Goal: Transaction & Acquisition: Purchase product/service

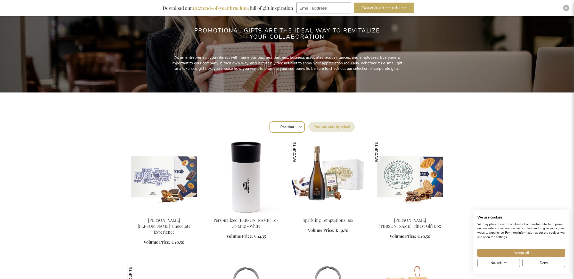
scroll to position [82, 0]
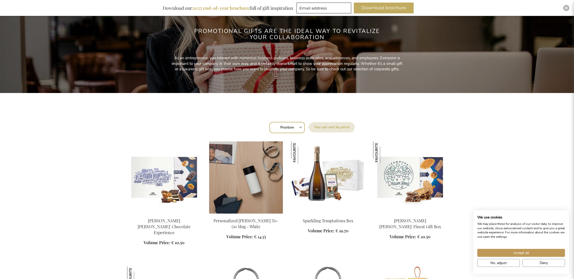
click at [241, 187] on img at bounding box center [246, 178] width 74 height 72
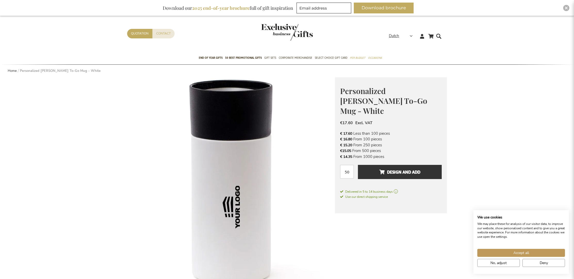
scroll to position [8, 0]
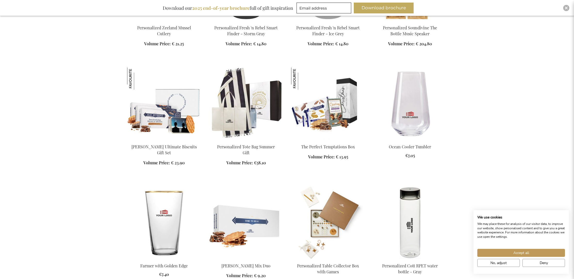
scroll to position [588, 0]
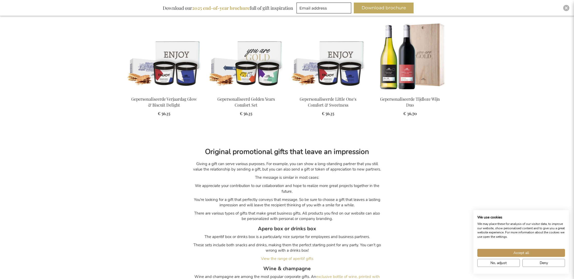
scroll to position [8700, 0]
